Goal: Complete application form

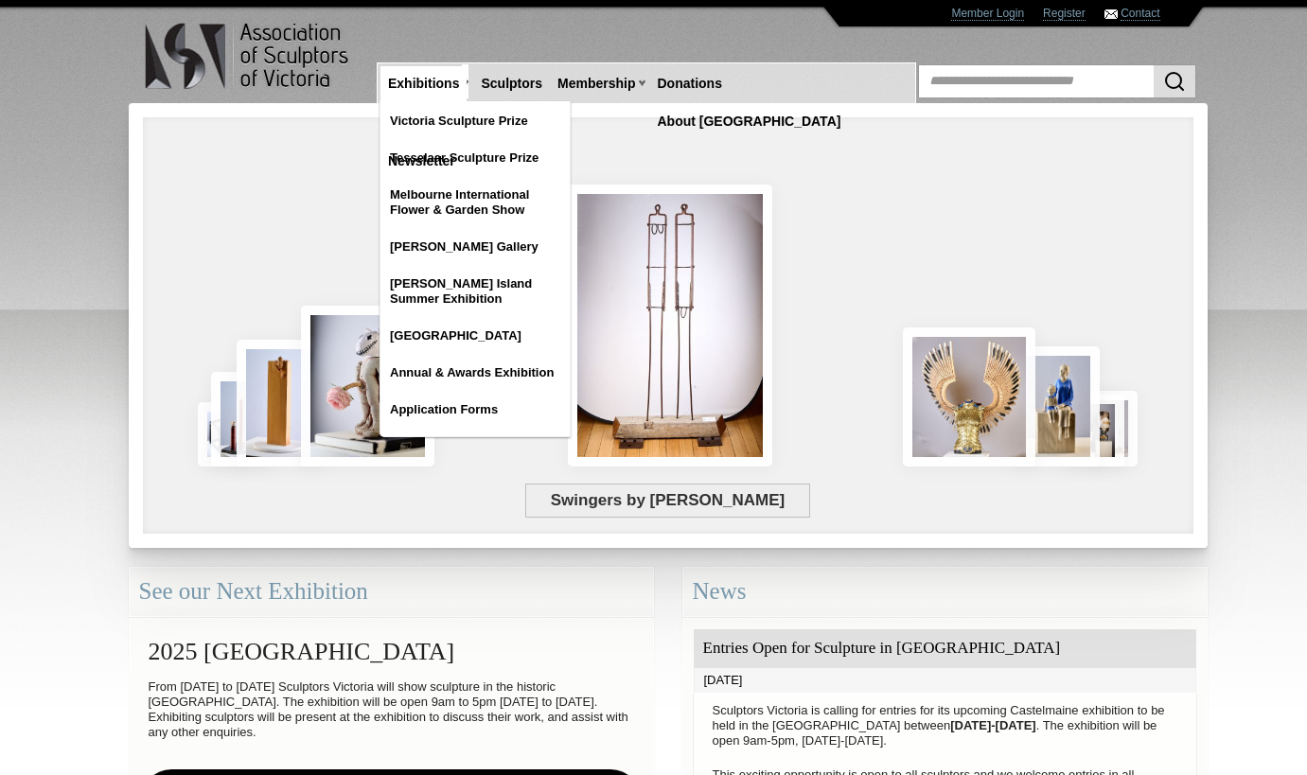
click at [432, 83] on link "Exhibitions" at bounding box center [423, 83] width 86 height 35
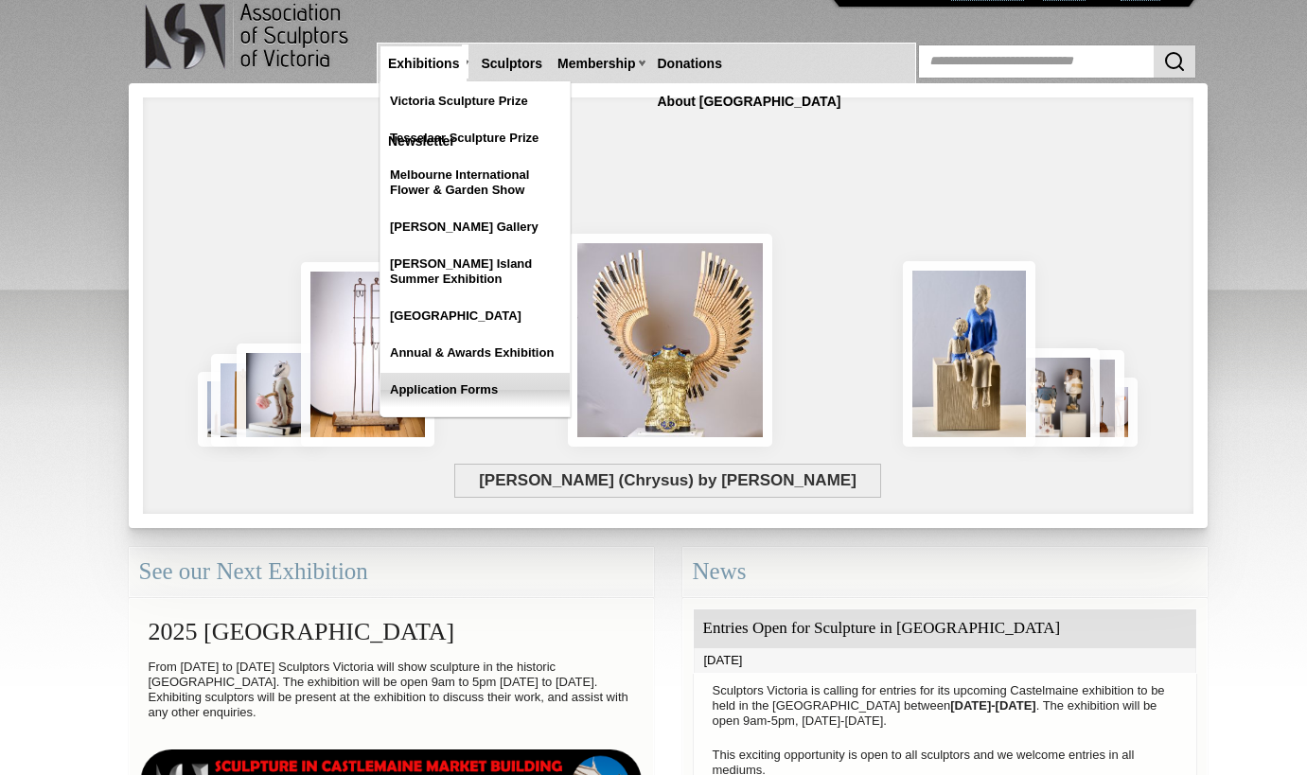
click at [466, 393] on link "Application Forms" at bounding box center [474, 390] width 189 height 34
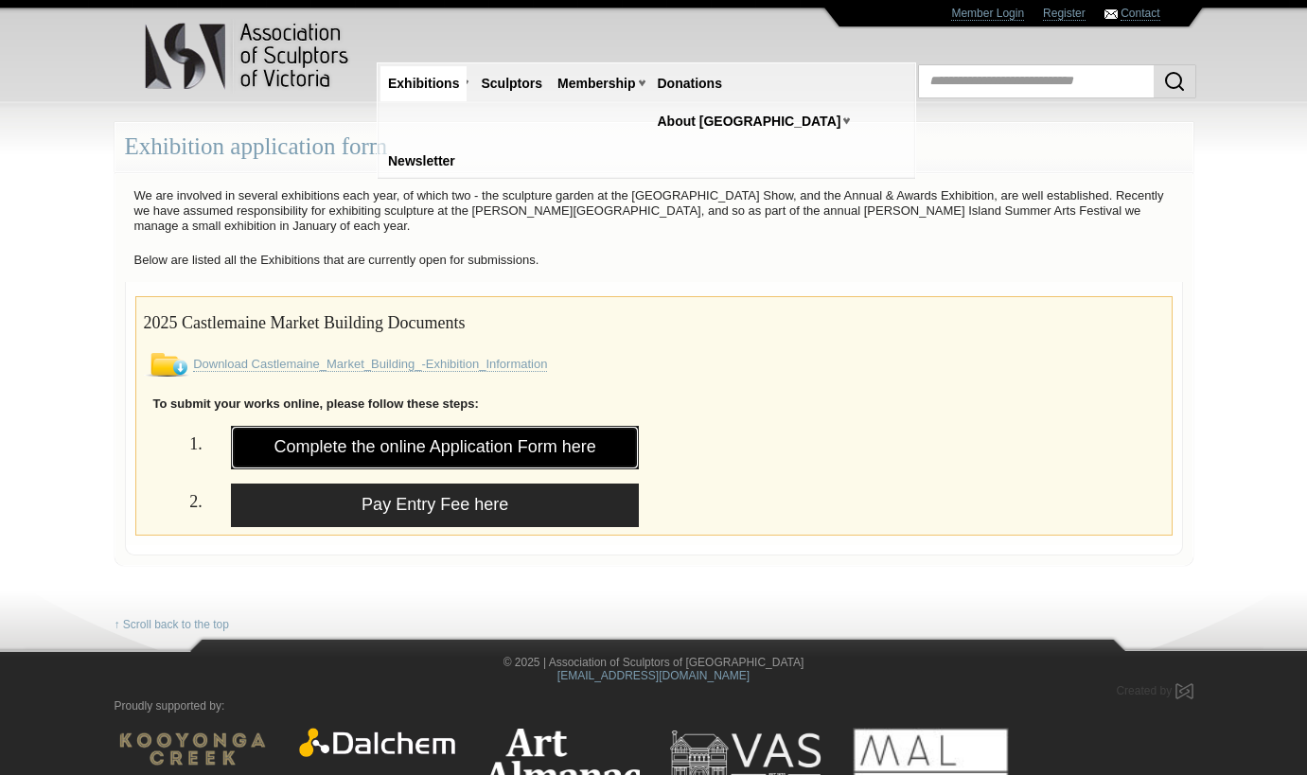
click at [433, 451] on link "Complete the online Application Form here" at bounding box center [435, 448] width 409 height 44
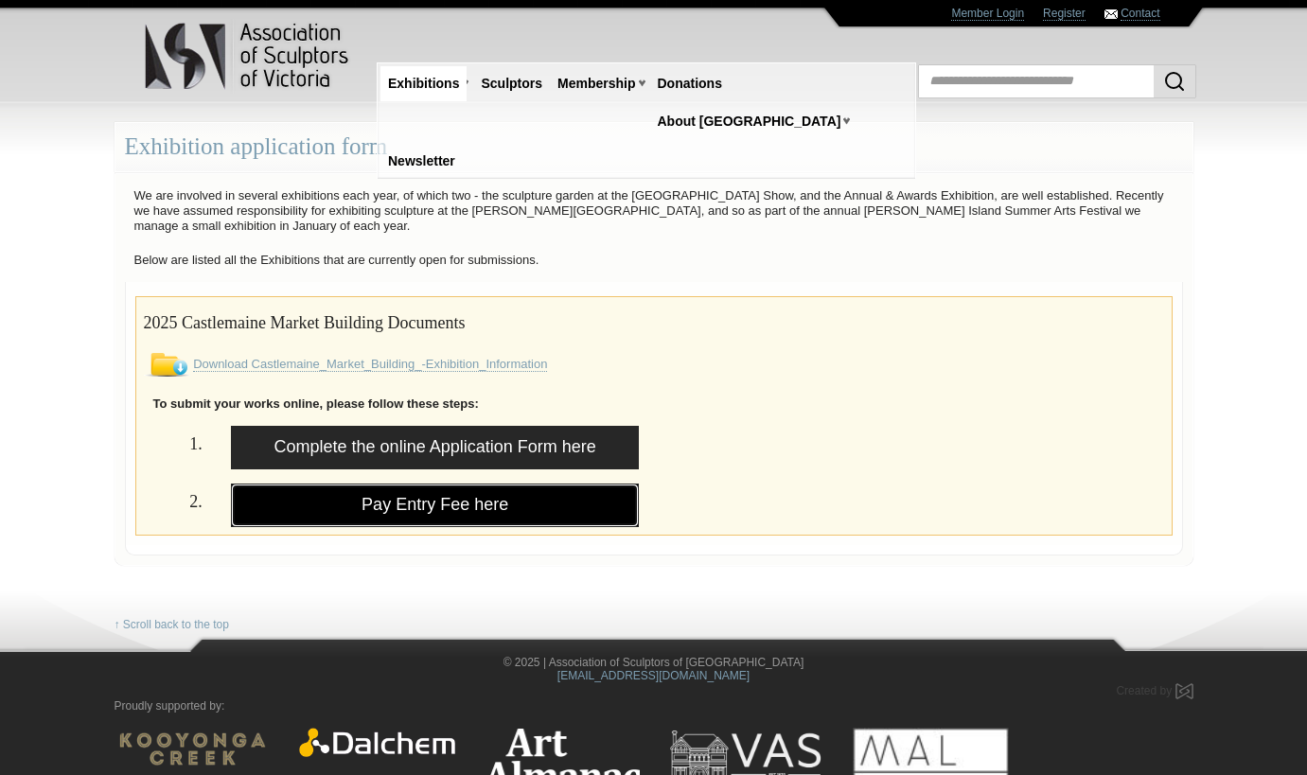
click at [375, 503] on link "Pay Entry Fee here" at bounding box center [435, 506] width 409 height 44
